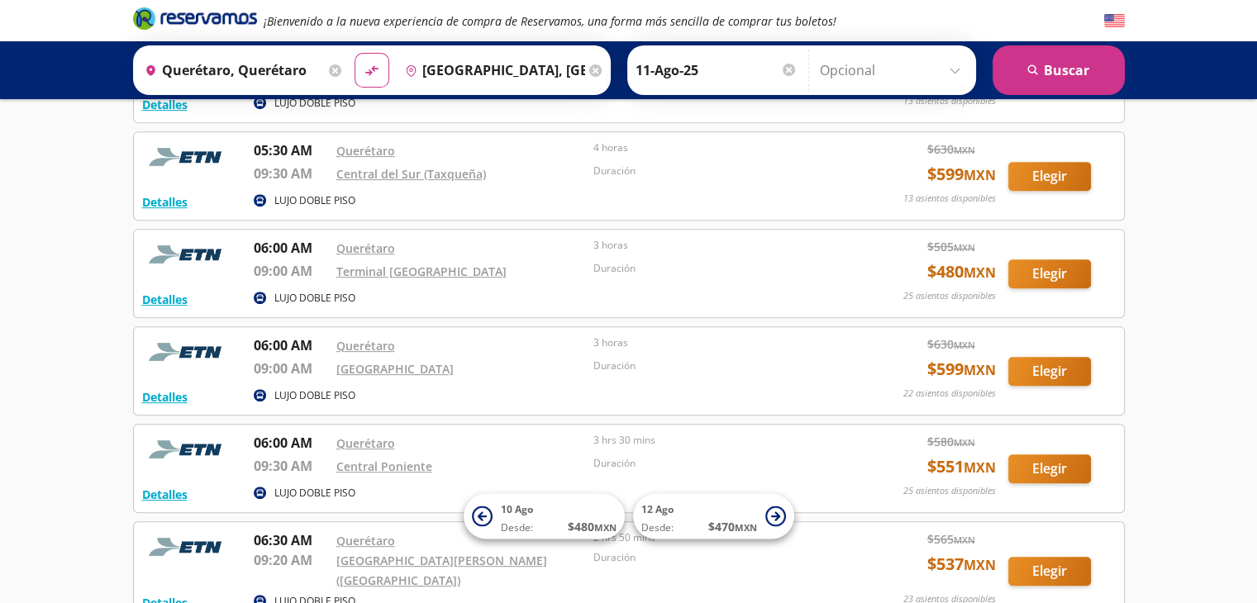
scroll to position [661, 0]
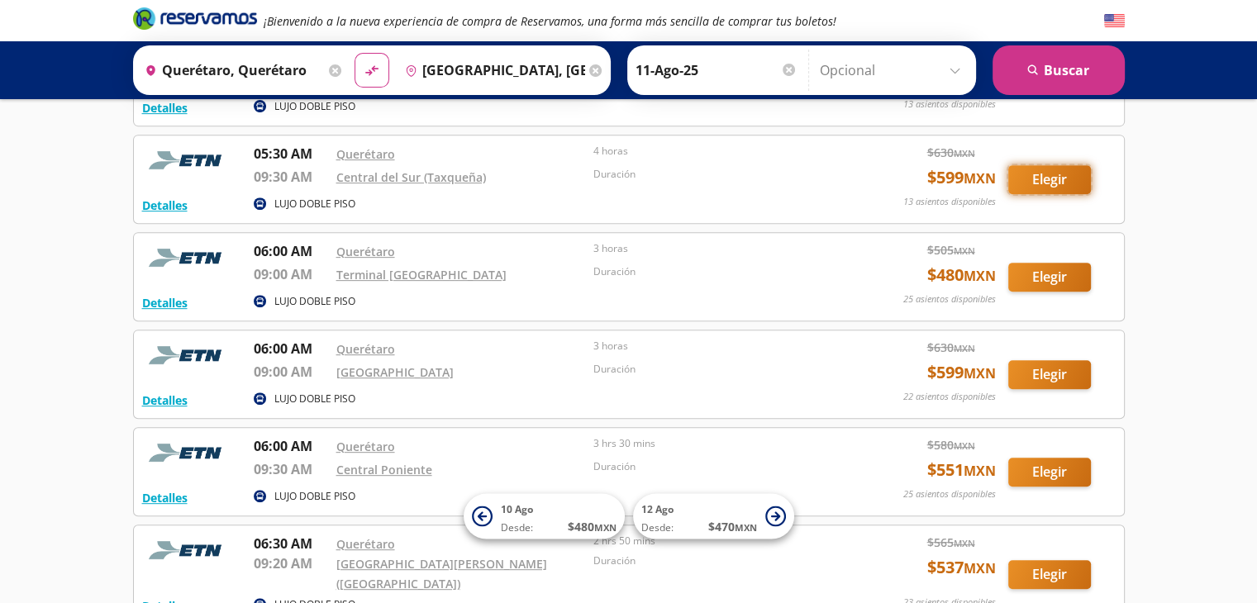
click at [1045, 166] on button "Elegir" at bounding box center [1049, 179] width 83 height 29
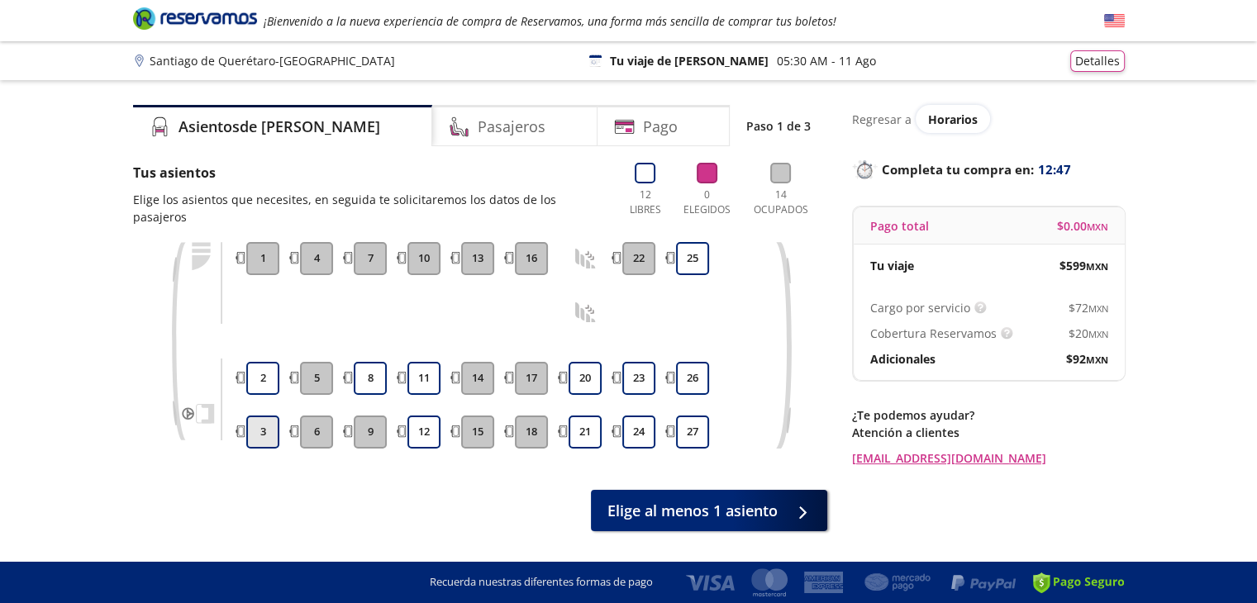
click at [261, 419] on button "3" at bounding box center [262, 432] width 33 height 33
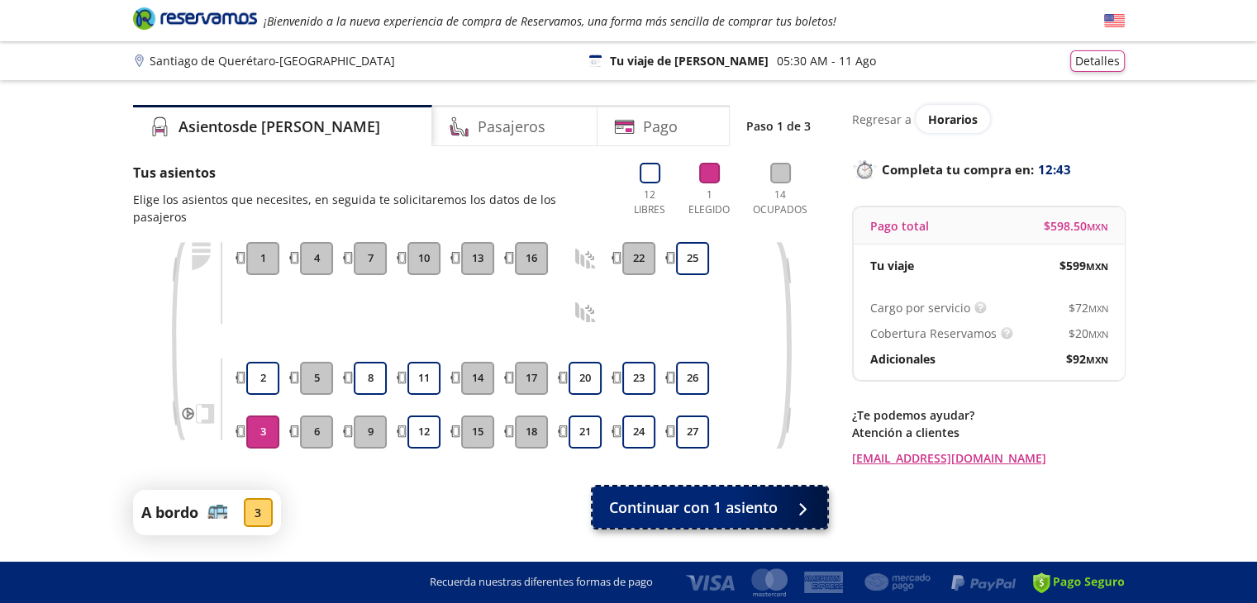
click at [715, 497] on span "Continuar con 1 asiento" at bounding box center [693, 508] width 169 height 22
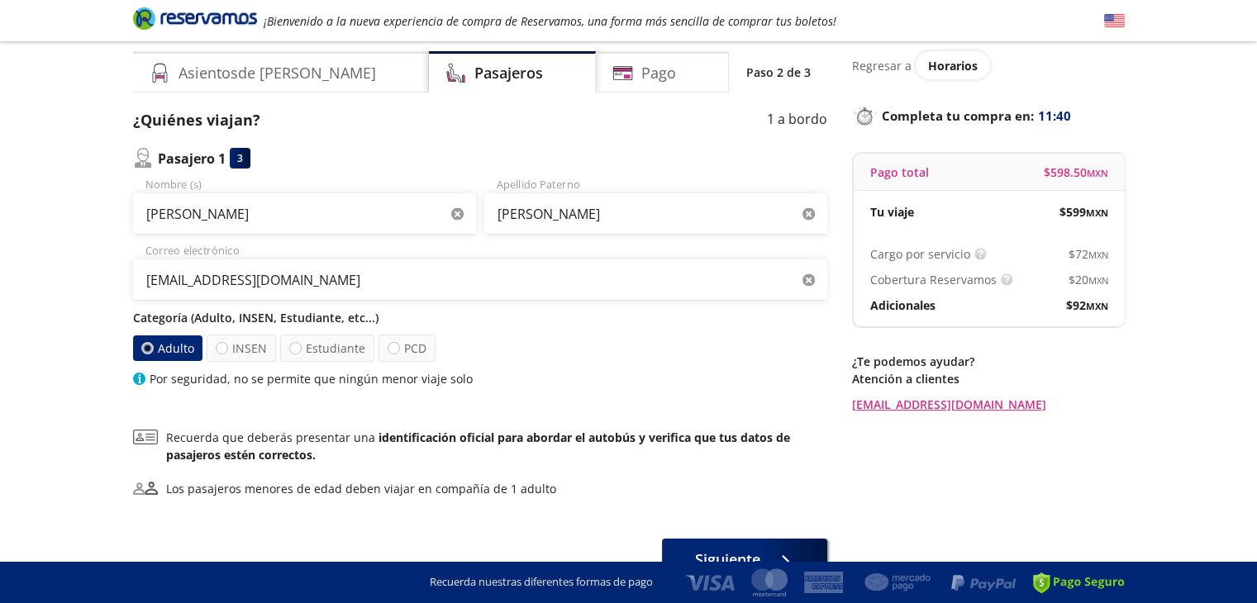
scroll to position [145, 0]
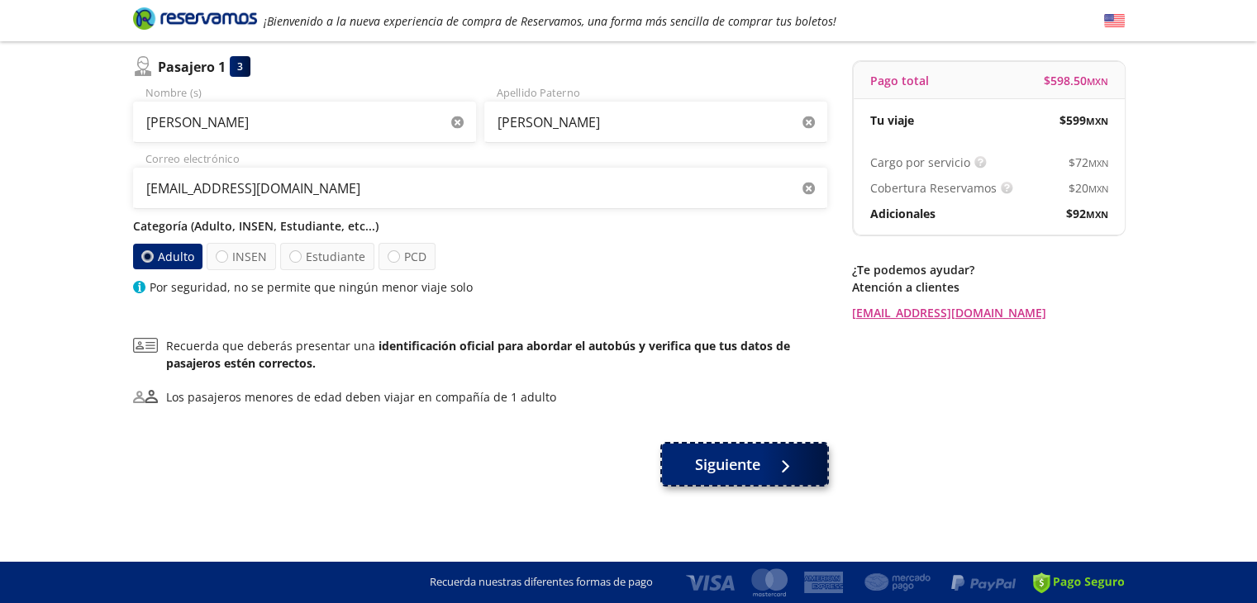
click at [733, 462] on span "Siguiente" at bounding box center [727, 465] width 65 height 22
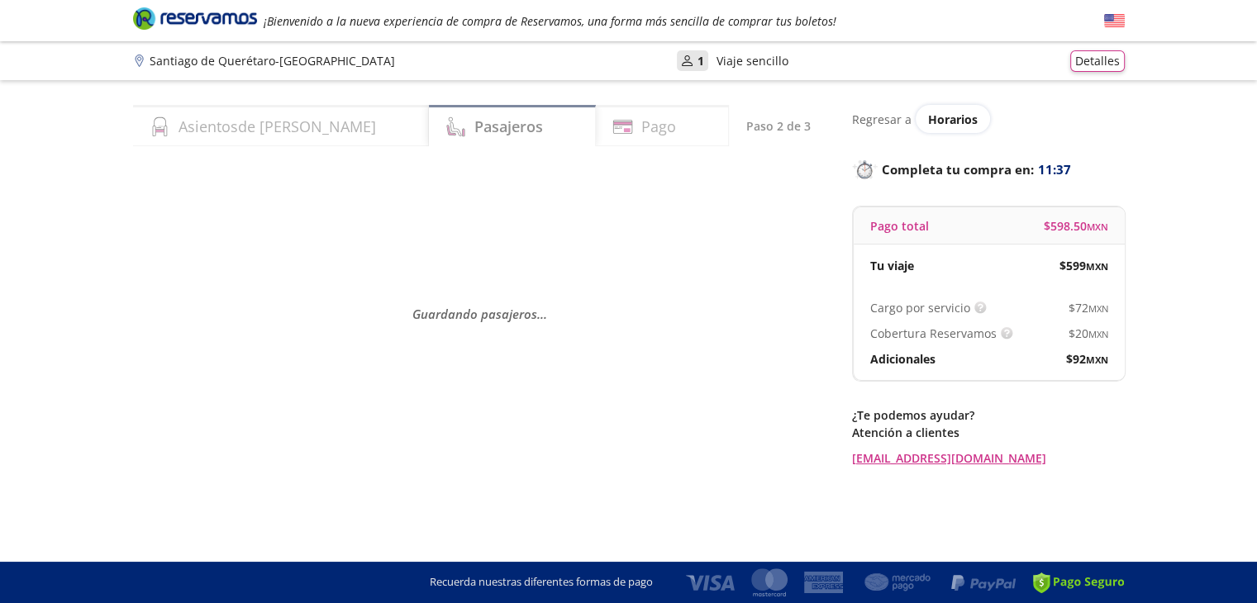
scroll to position [0, 0]
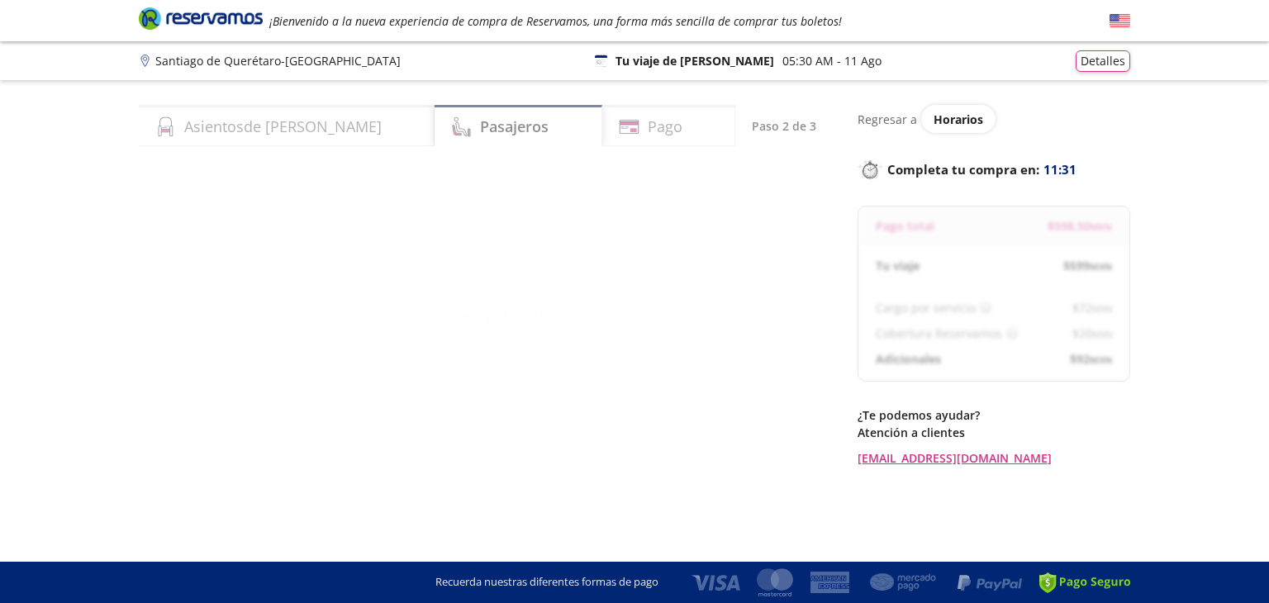
select select "MX"
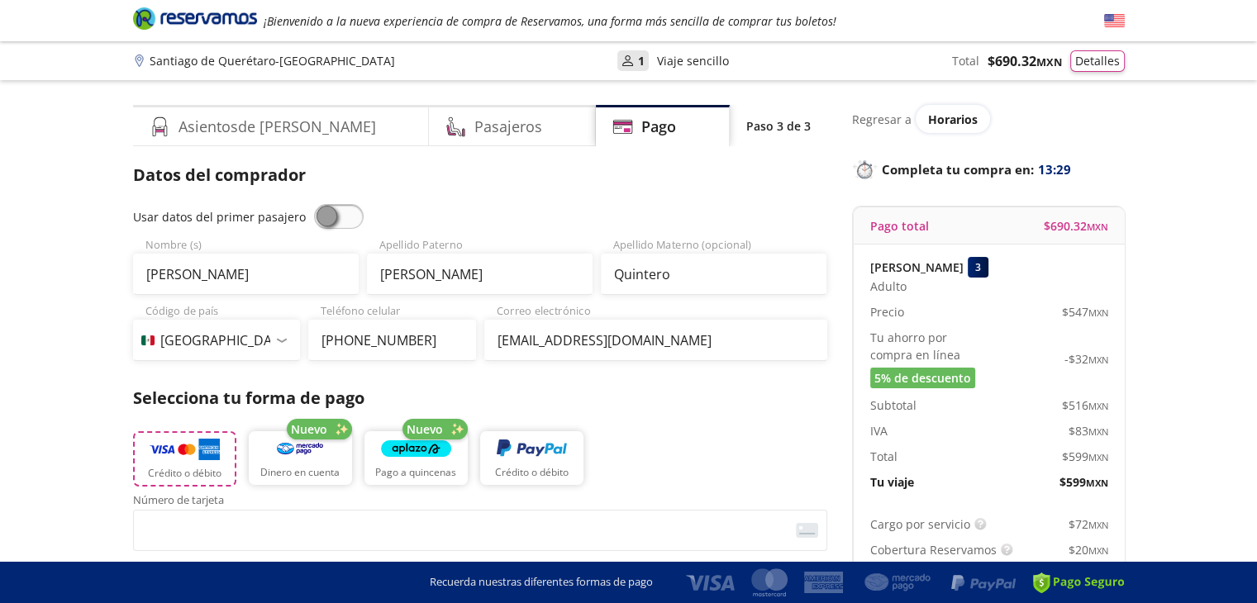
click at [194, 470] on p "Crédito o débito" at bounding box center [185, 473] width 74 height 15
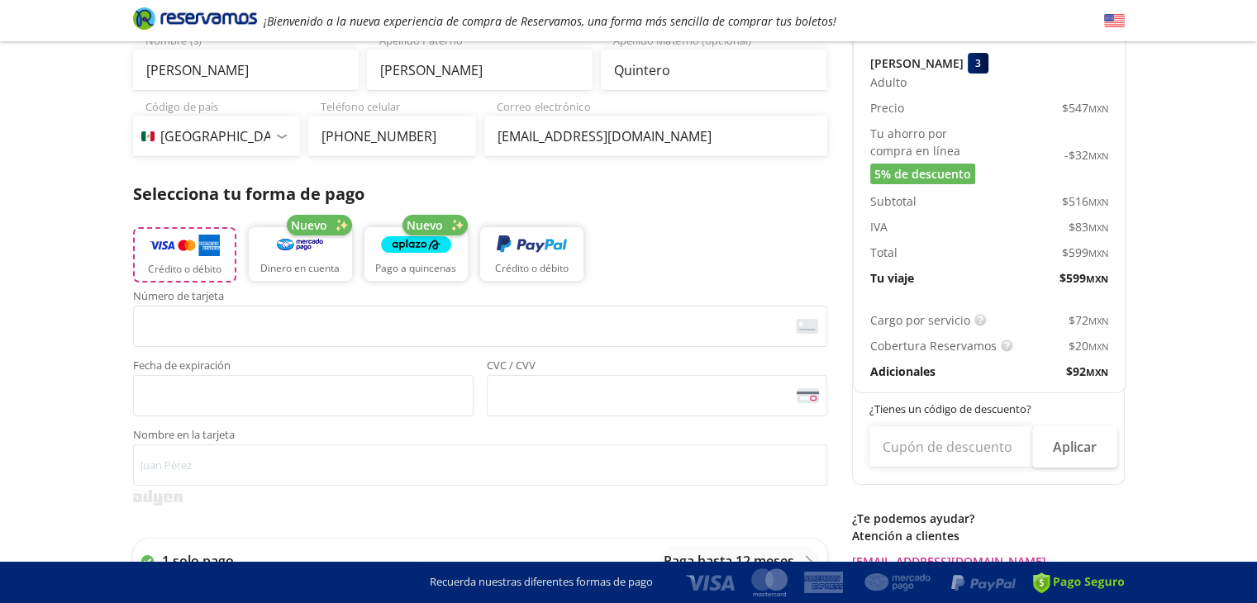
scroll to position [248, 0]
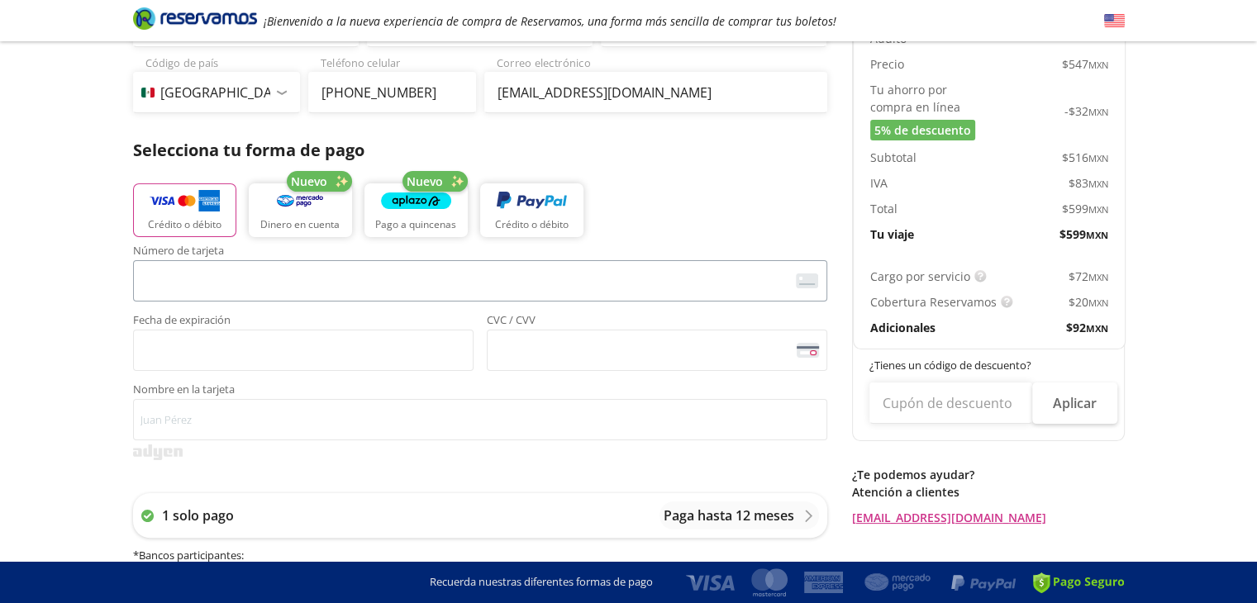
click at [135, 290] on span "<p>Your browser does not support iframes.</p>" at bounding box center [480, 280] width 694 height 41
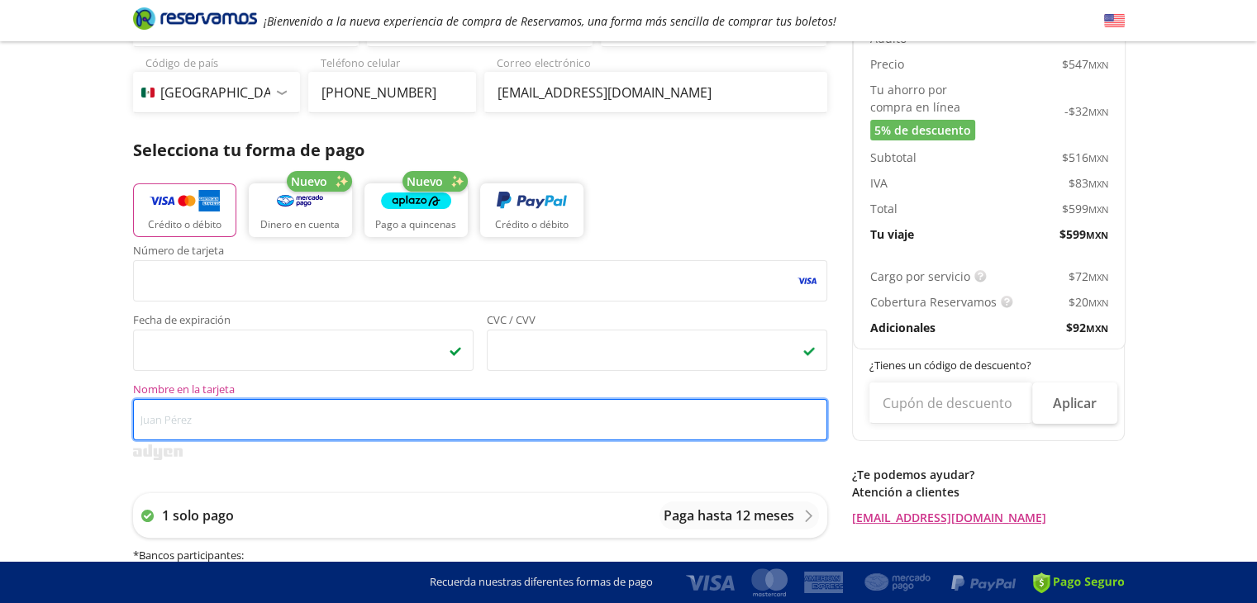
click at [145, 414] on input "Nombre en la tarjeta" at bounding box center [480, 419] width 694 height 41
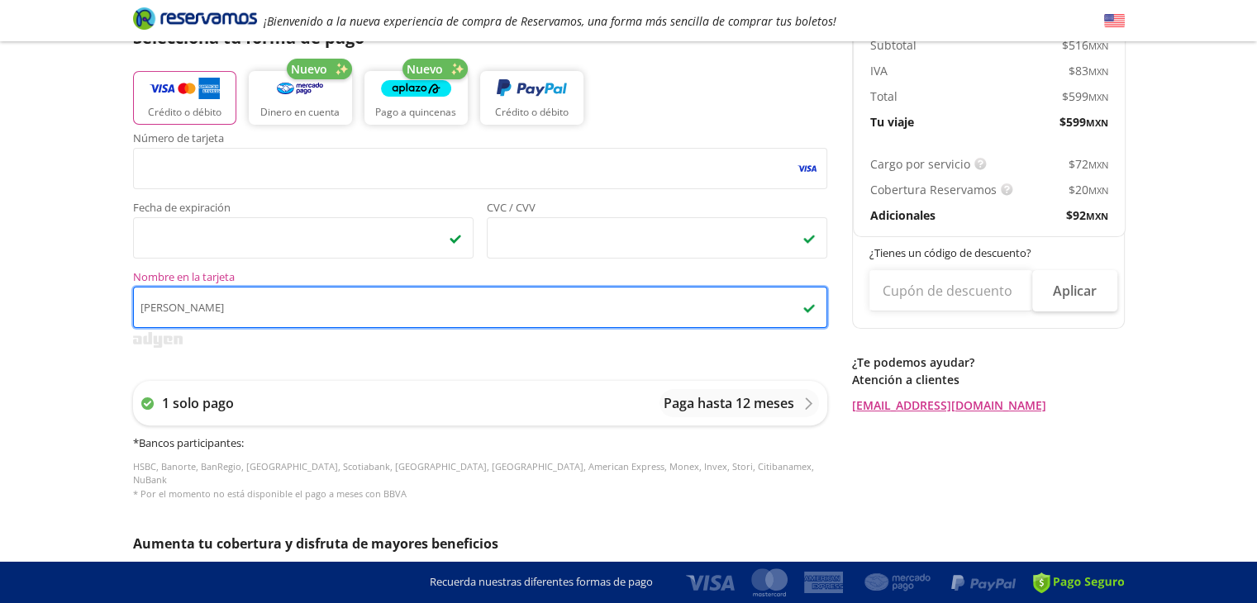
scroll to position [389, 0]
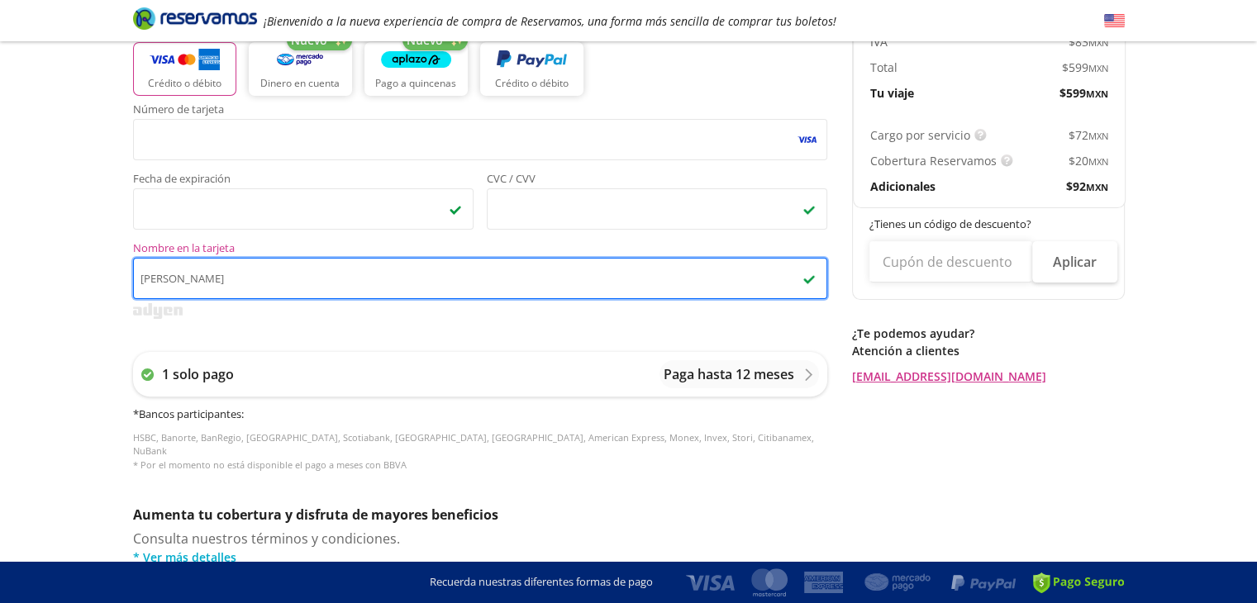
type input "[PERSON_NAME]"
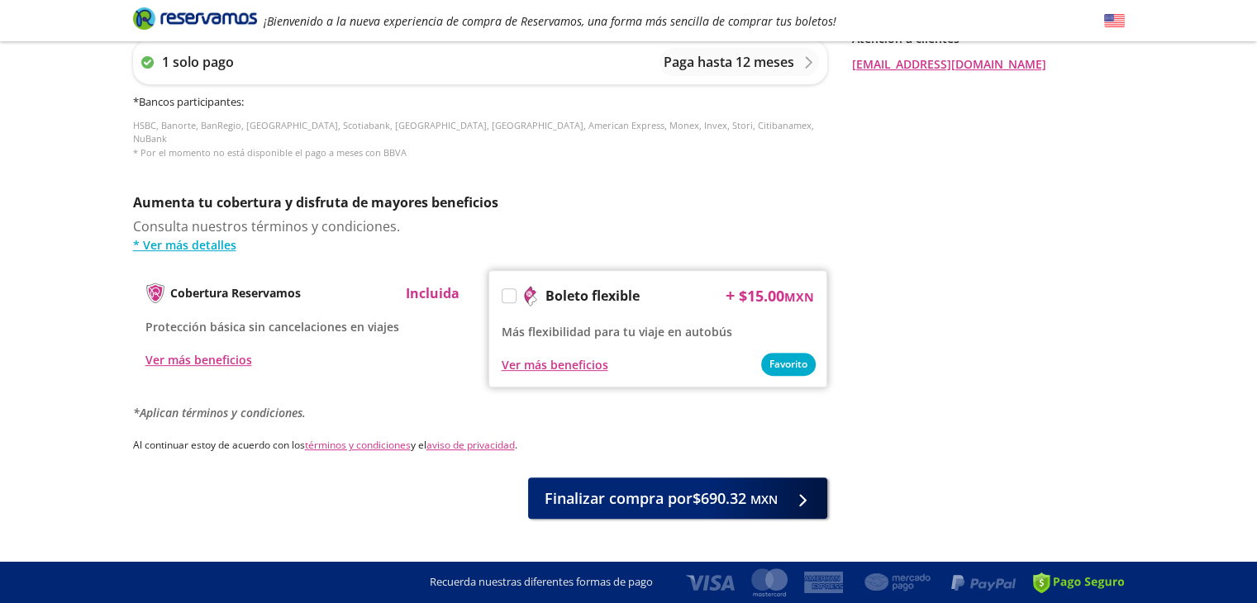
scroll to position [720, 0]
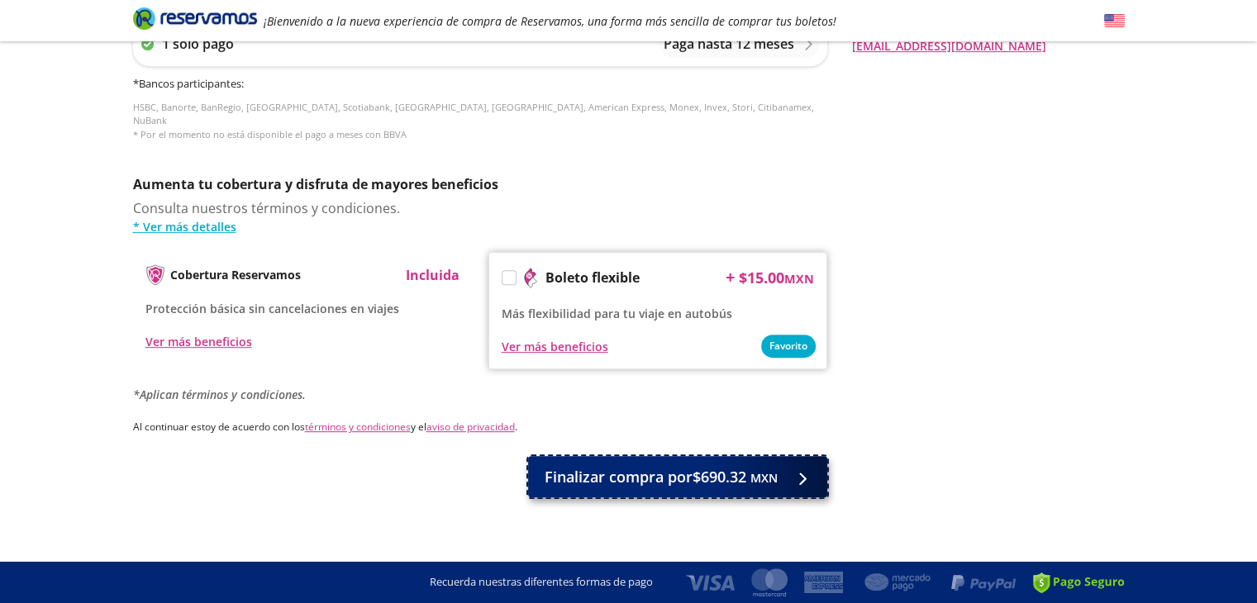
click at [658, 466] on span "Finalizar compra por $690.32 MXN" at bounding box center [660, 477] width 233 height 22
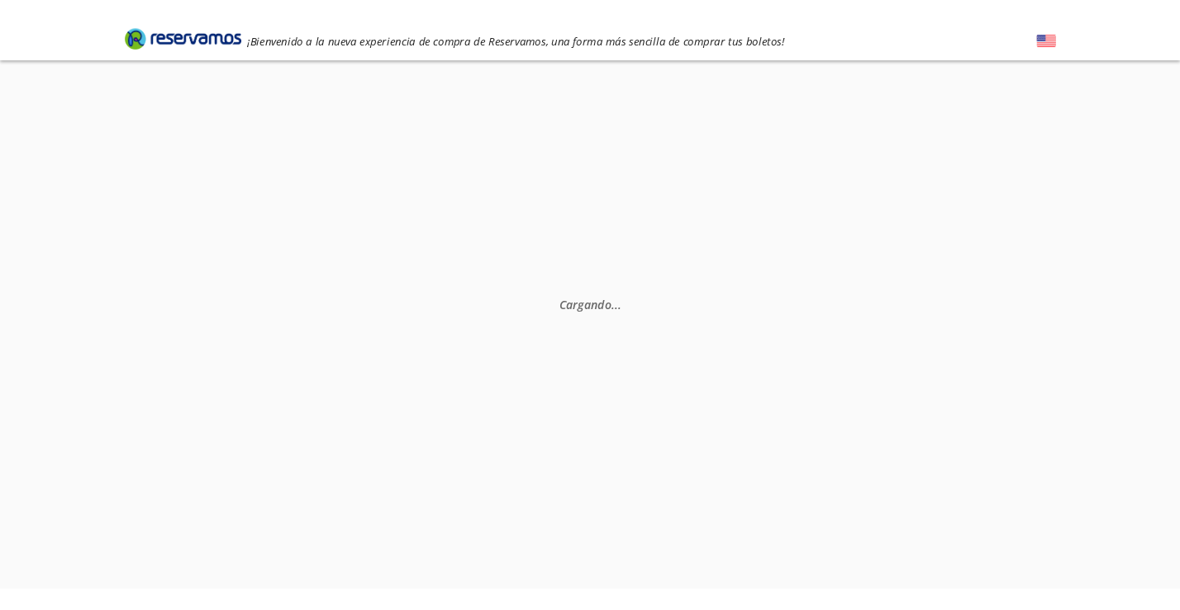
scroll to position [0, 0]
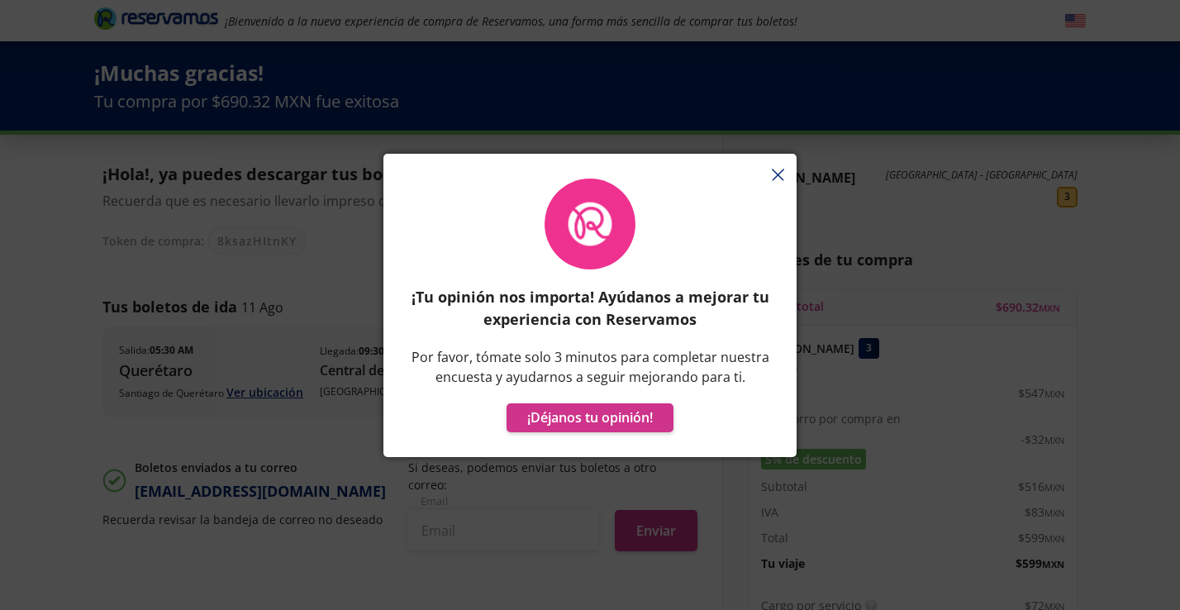
click at [778, 173] on div "¡Tu opinión nos importa! Ayúdanos a mejorar tu experiencia con Reservamos Por f…" at bounding box center [589, 313] width 413 height 287
click at [584, 415] on button "¡Déjanos tu opinión!" at bounding box center [589, 417] width 167 height 29
